Goal: Go to known website: Go to known website

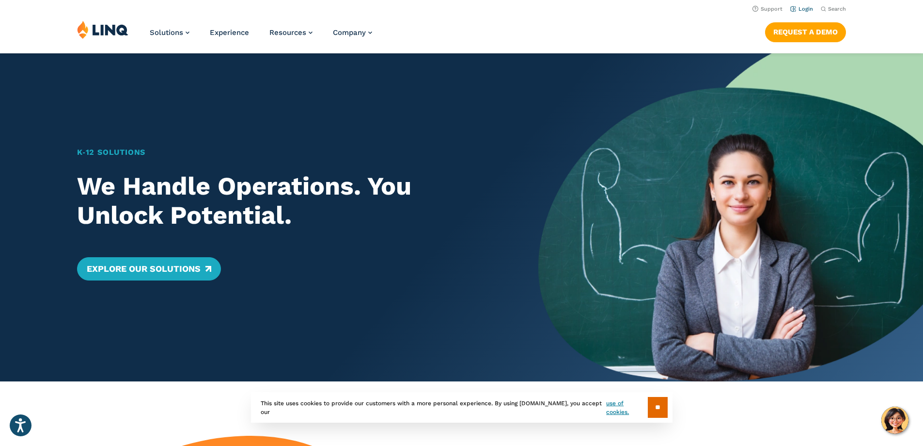
click at [806, 10] on link "Login" at bounding box center [802, 9] width 23 height 6
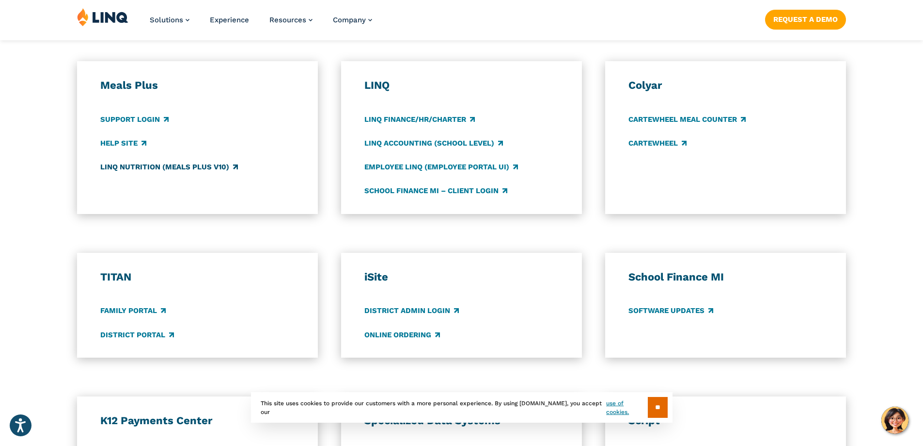
scroll to position [679, 0]
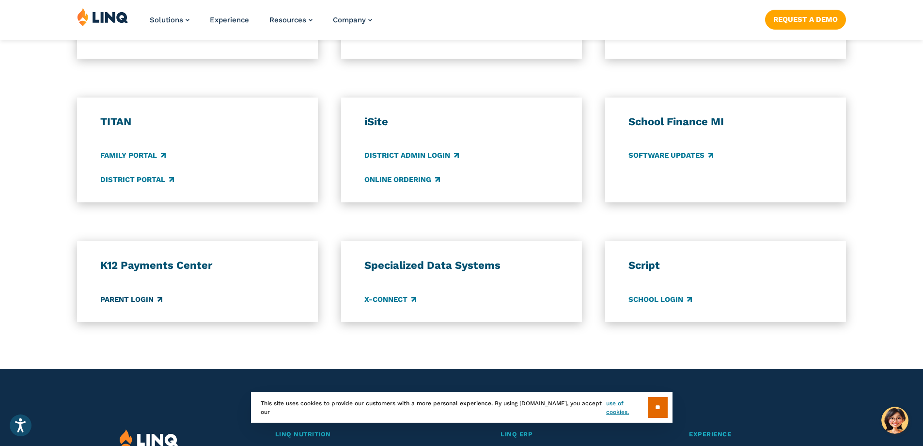
click at [143, 301] on link "Parent Login" at bounding box center [131, 299] width 62 height 11
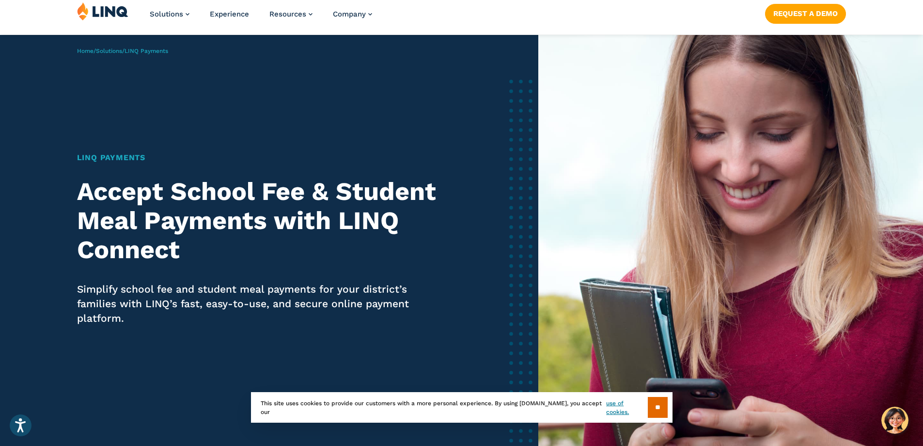
scroll to position [48, 0]
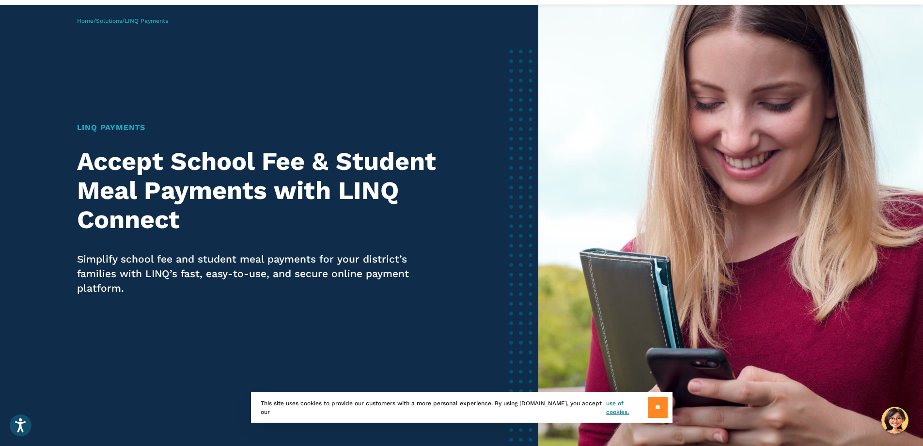
click at [648, 407] on input "**" at bounding box center [658, 407] width 20 height 21
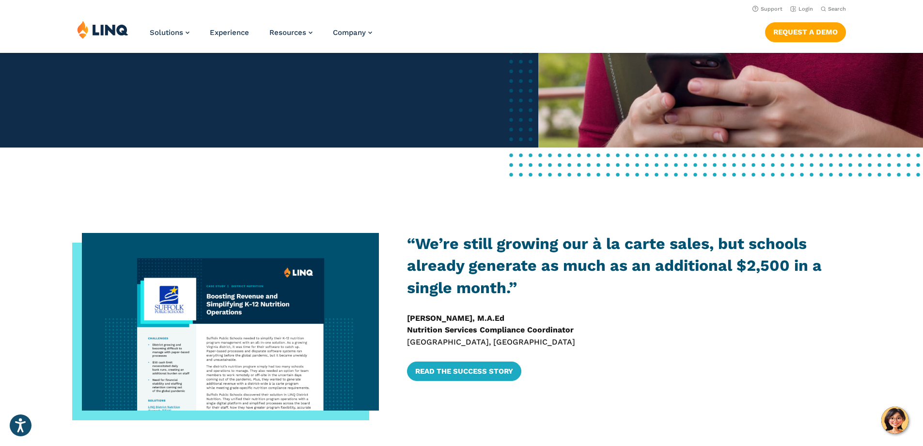
scroll to position [291, 0]
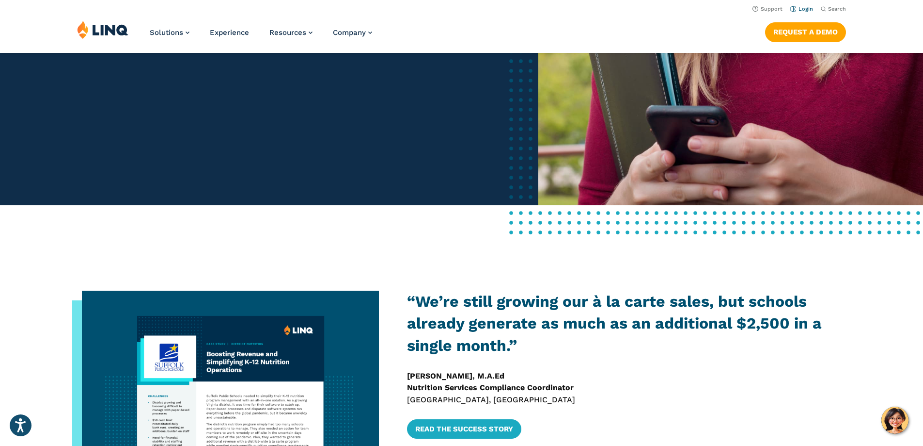
click at [802, 10] on link "Login" at bounding box center [802, 9] width 23 height 6
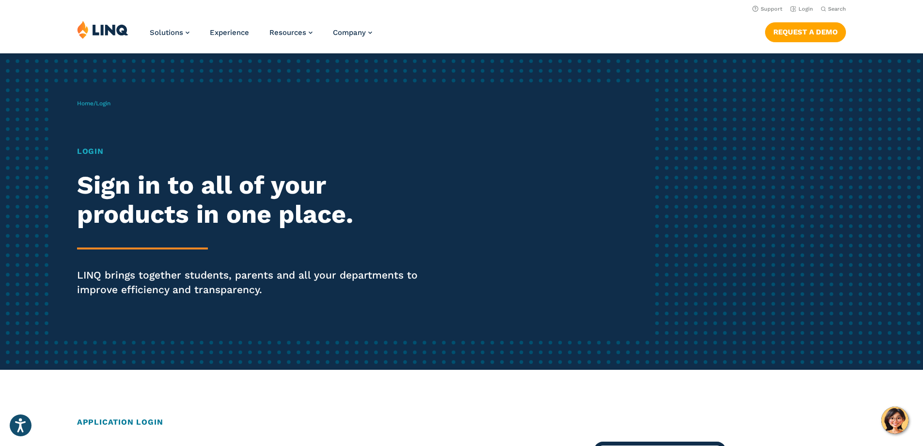
click at [93, 154] on h1 "Login" at bounding box center [255, 151] width 356 height 12
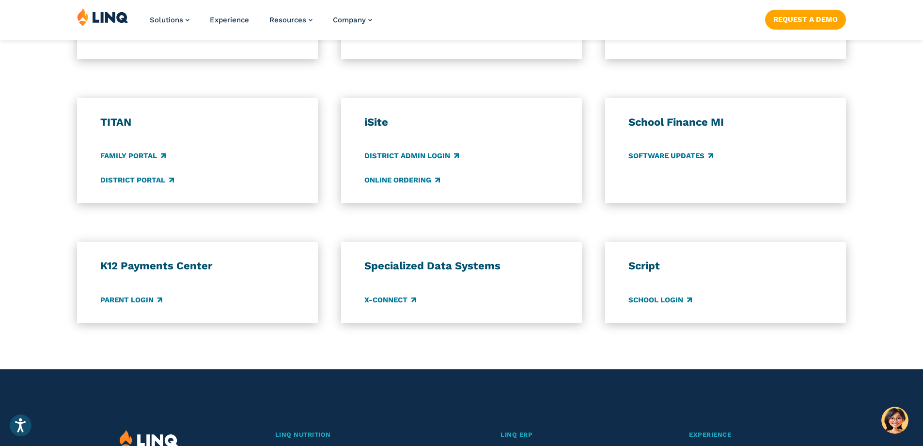
scroll to position [679, 0]
click at [139, 155] on link "Family Portal" at bounding box center [132, 155] width 65 height 11
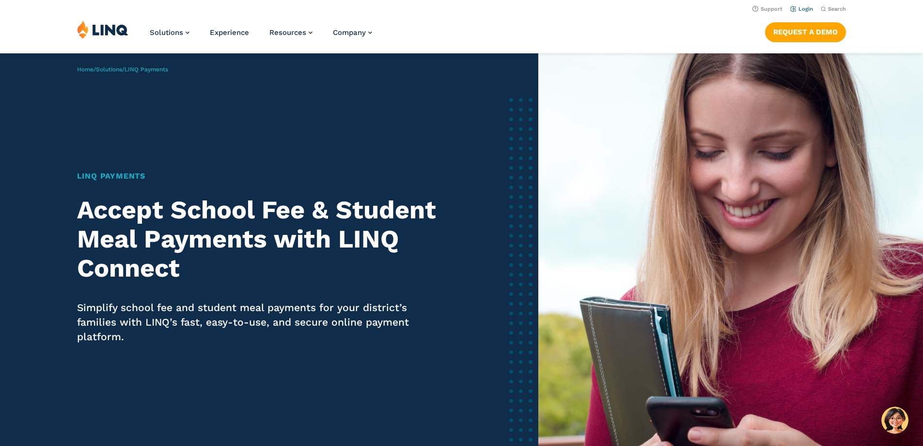
click at [803, 6] on link "Login" at bounding box center [802, 9] width 23 height 6
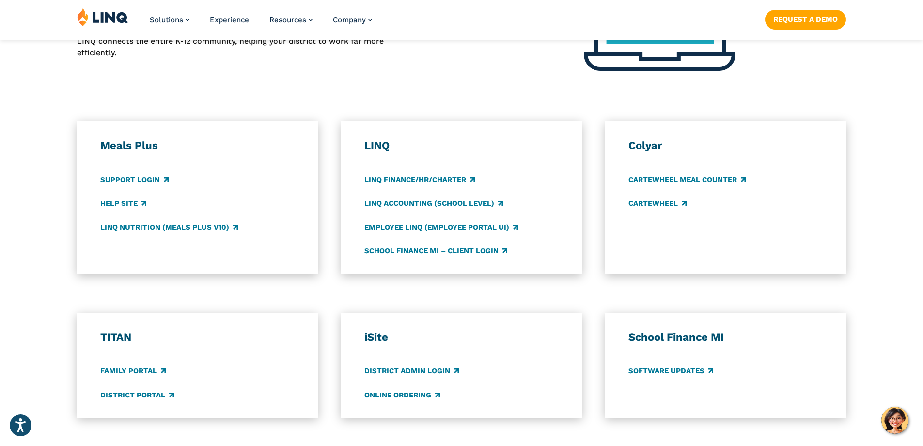
scroll to position [533, 0]
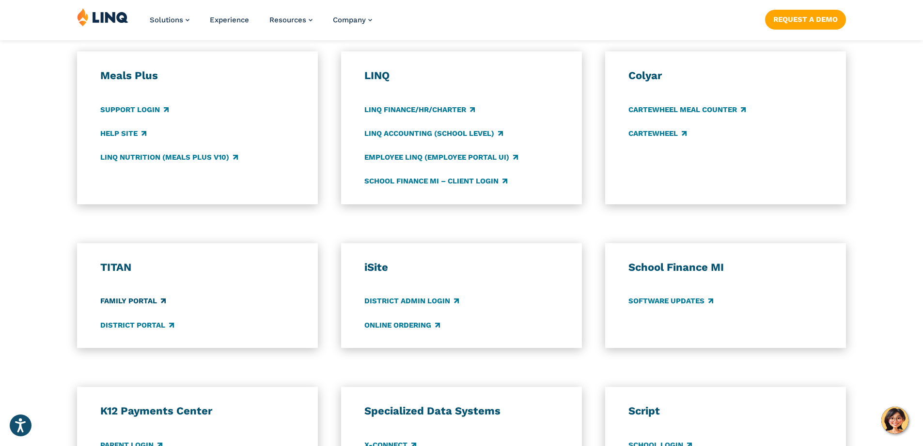
click at [143, 301] on link "Family Portal" at bounding box center [132, 301] width 65 height 11
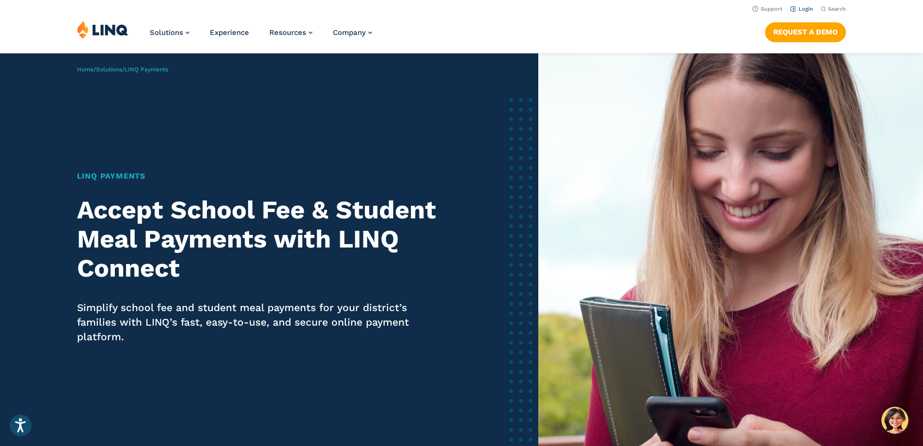
click at [807, 10] on link "Login" at bounding box center [802, 9] width 23 height 6
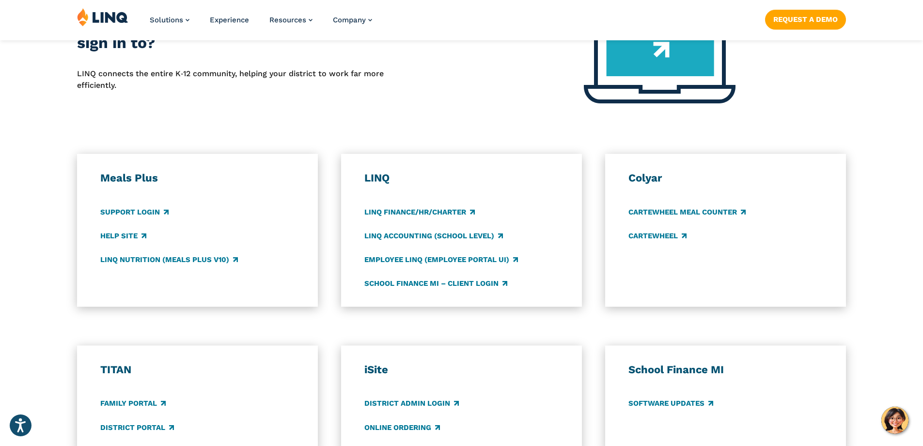
scroll to position [485, 0]
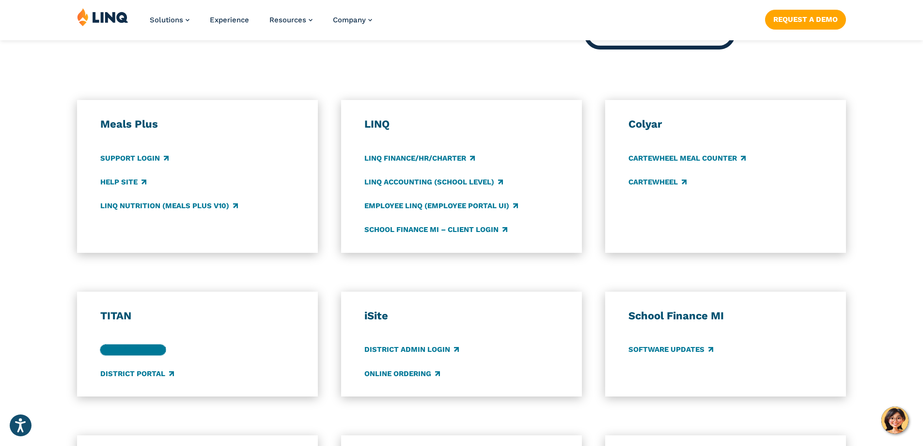
click at [112, 344] on link "Family Portal" at bounding box center [132, 349] width 65 height 11
